Goal: Navigation & Orientation: Find specific page/section

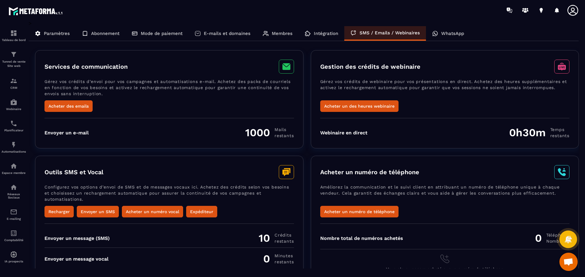
click at [450, 32] on p "WhatsApp" at bounding box center [452, 33] width 23 height 5
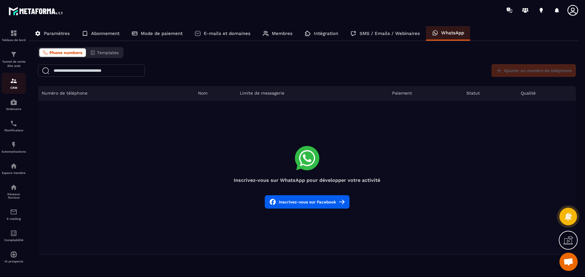
click at [14, 83] on img at bounding box center [13, 80] width 7 height 7
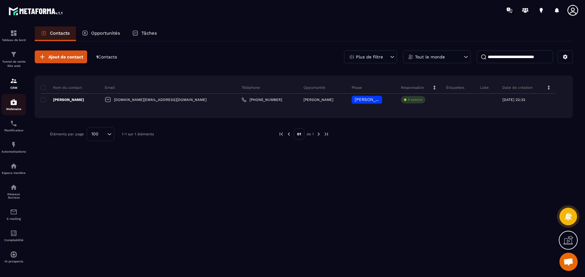
click at [16, 104] on img at bounding box center [13, 102] width 7 height 7
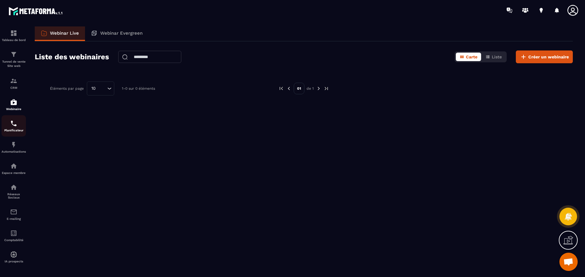
click at [13, 125] on img at bounding box center [13, 123] width 7 height 7
